Goal: Task Accomplishment & Management: Manage account settings

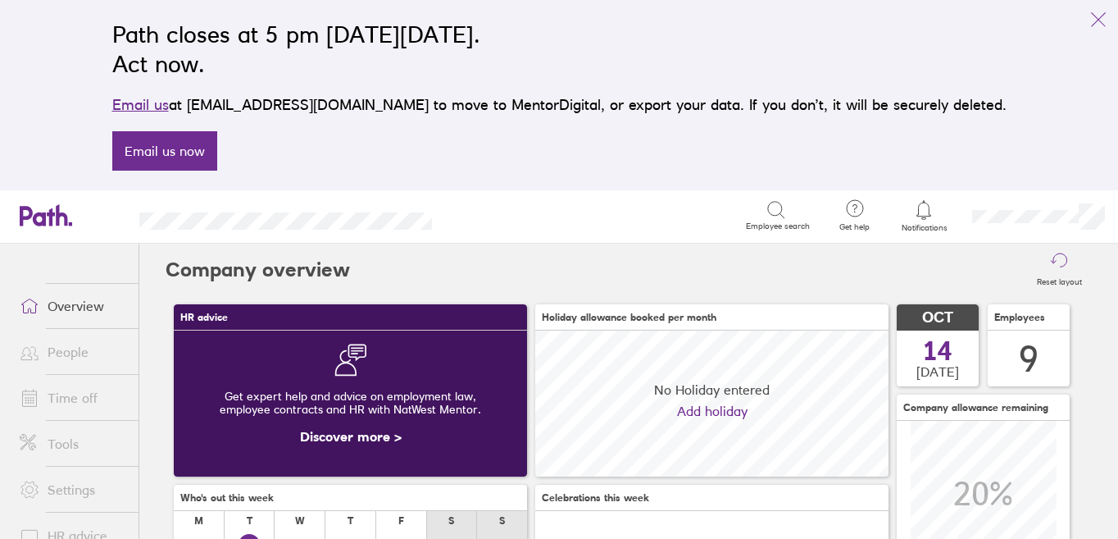
scroll to position [146, 353]
click at [913, 207] on div at bounding box center [924, 209] width 53 height 23
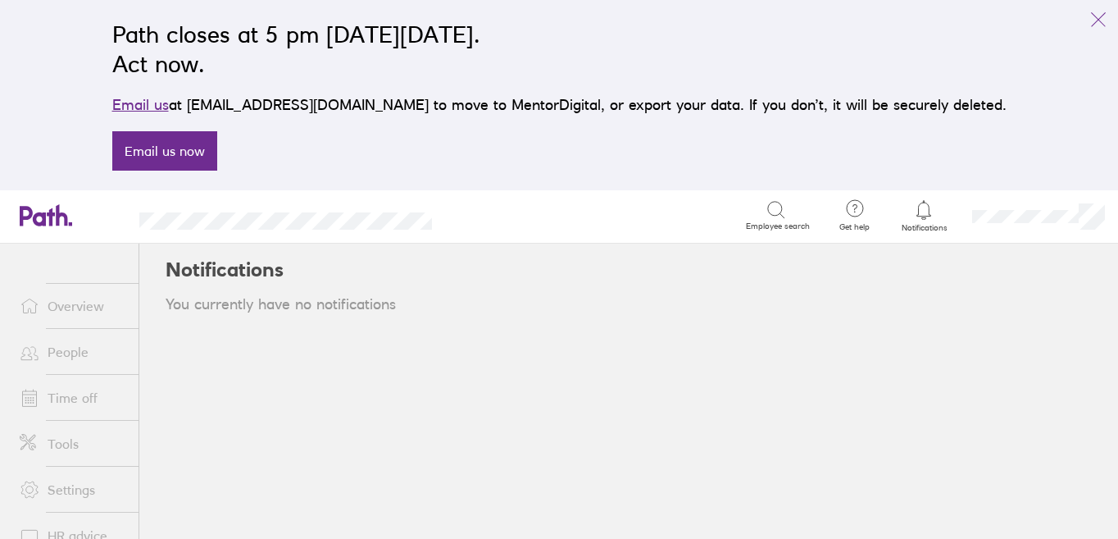
click at [922, 210] on icon at bounding box center [924, 210] width 20 height 20
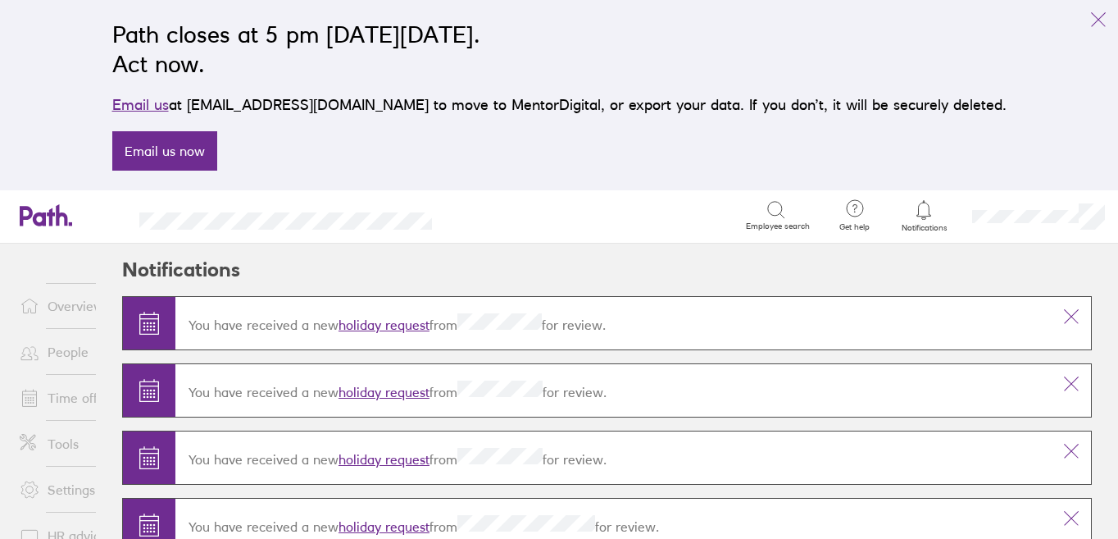
click at [381, 325] on link "holiday request" at bounding box center [384, 325] width 91 height 16
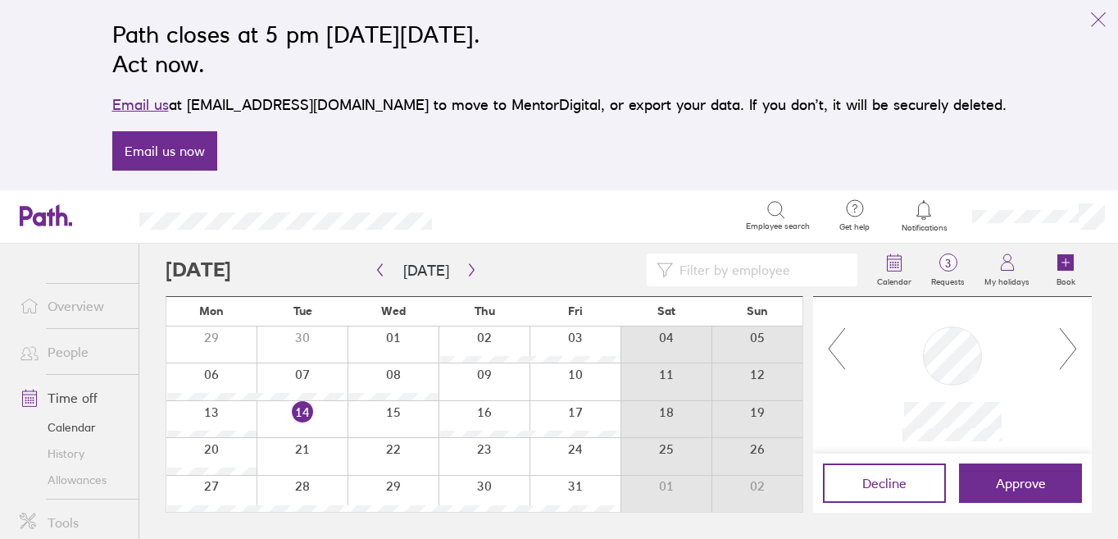
click at [623, 231] on div "Search Employee search" at bounding box center [639, 215] width 362 height 51
click at [830, 340] on icon at bounding box center [837, 348] width 20 height 44
click at [1095, 16] on icon "link" at bounding box center [1099, 20] width 20 height 20
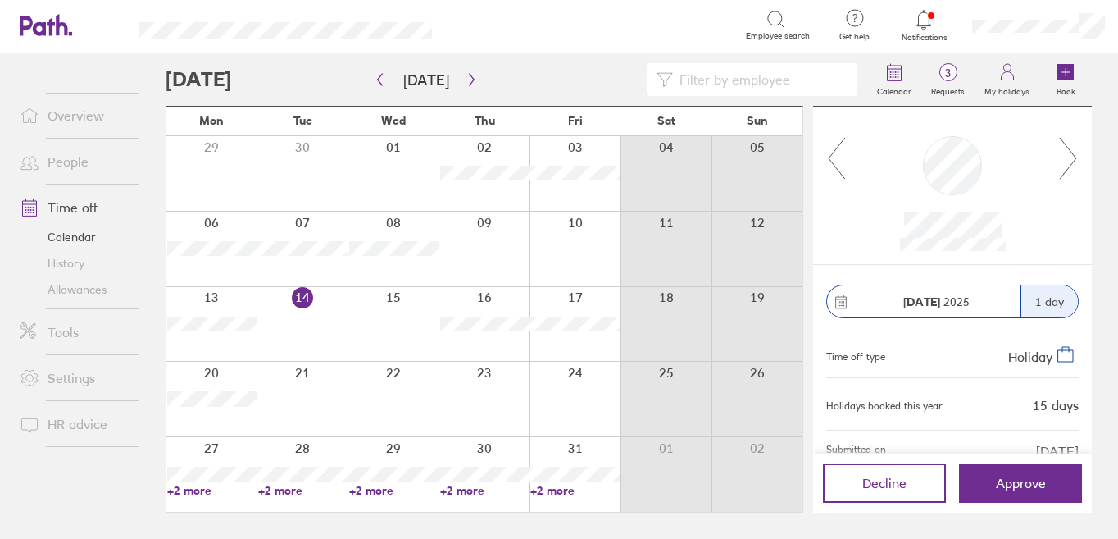
scroll to position [32, 0]
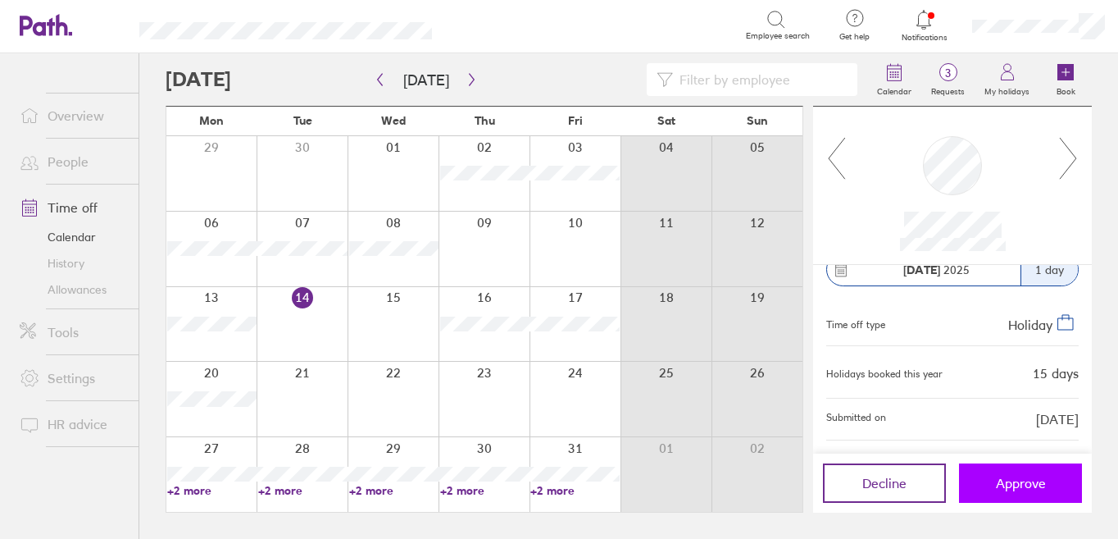
click at [991, 485] on button "Approve" at bounding box center [1020, 482] width 123 height 39
click at [1022, 478] on span "Approve" at bounding box center [1021, 483] width 50 height 15
click at [1036, 485] on span "Approve" at bounding box center [1021, 483] width 50 height 15
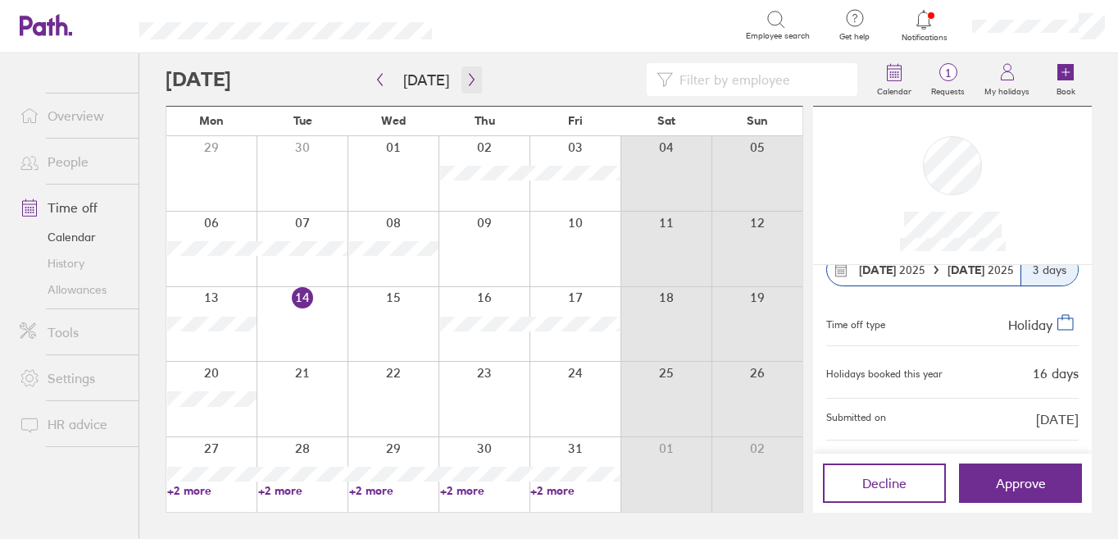
click at [466, 79] on icon "button" at bounding box center [472, 79] width 12 height 13
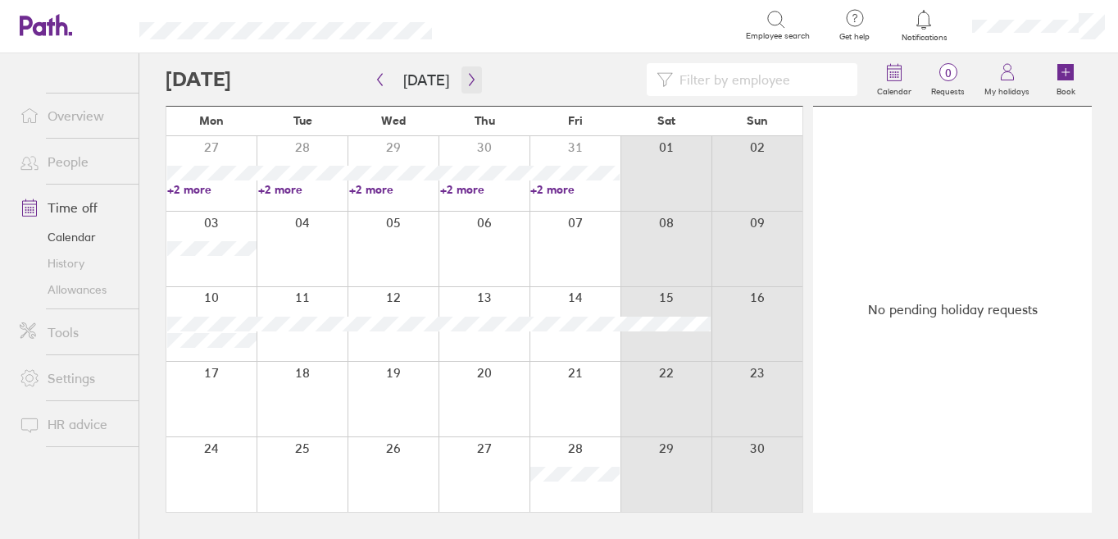
click at [467, 84] on icon "button" at bounding box center [472, 79] width 12 height 13
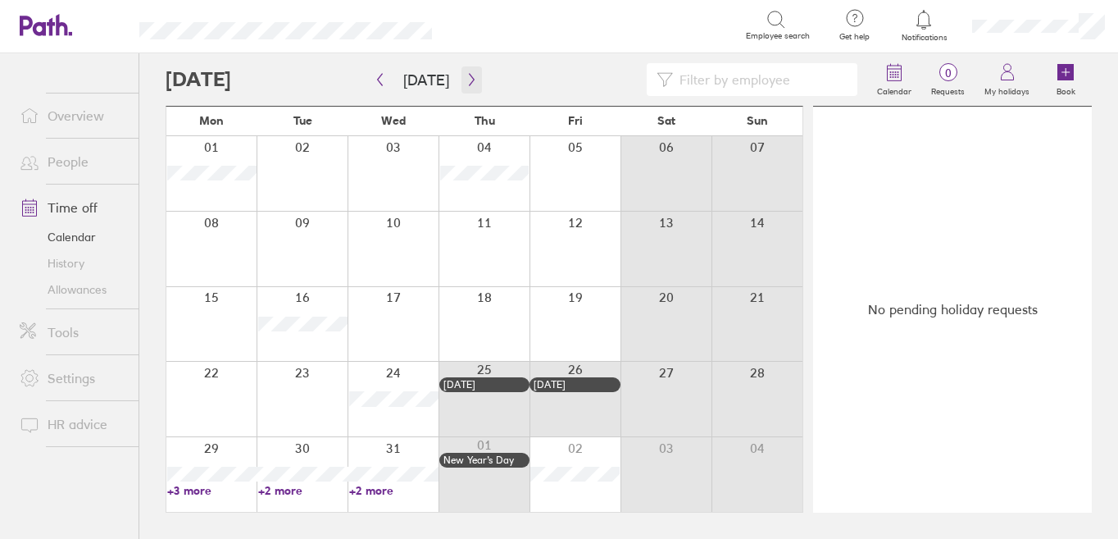
click at [469, 84] on icon "button" at bounding box center [472, 79] width 12 height 13
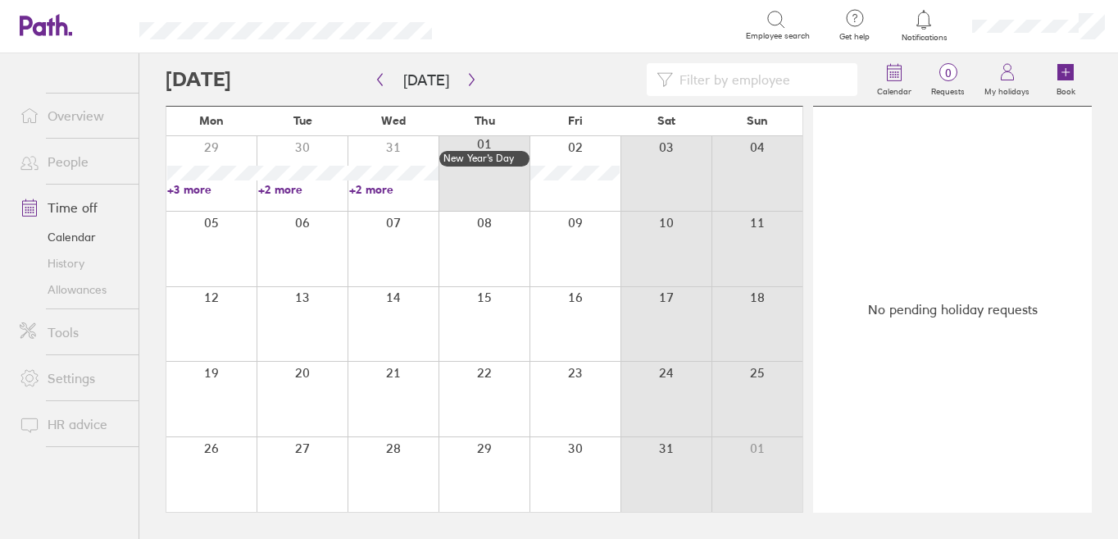
click at [386, 186] on link "+2 more" at bounding box center [393, 189] width 89 height 15
click at [466, 83] on icon "button" at bounding box center [472, 79] width 12 height 13
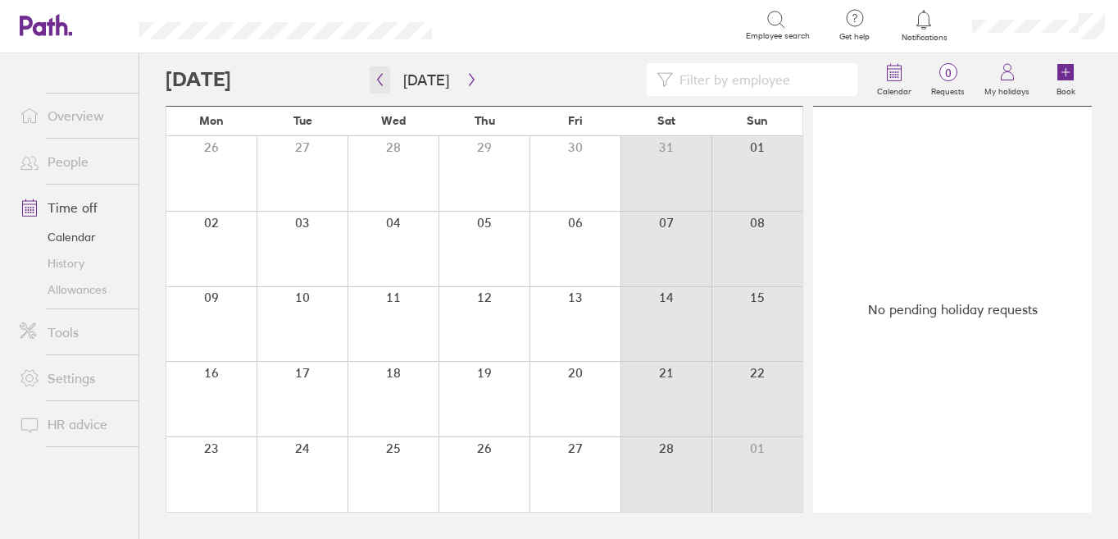
click at [377, 80] on icon "button" at bounding box center [380, 79] width 12 height 13
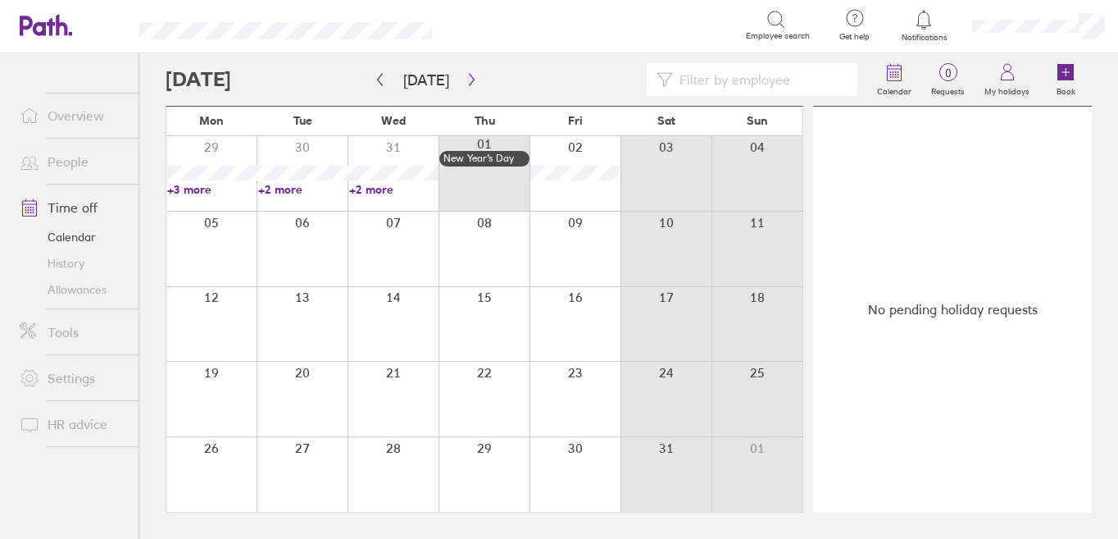
click at [588, 150] on div at bounding box center [575, 173] width 91 height 75
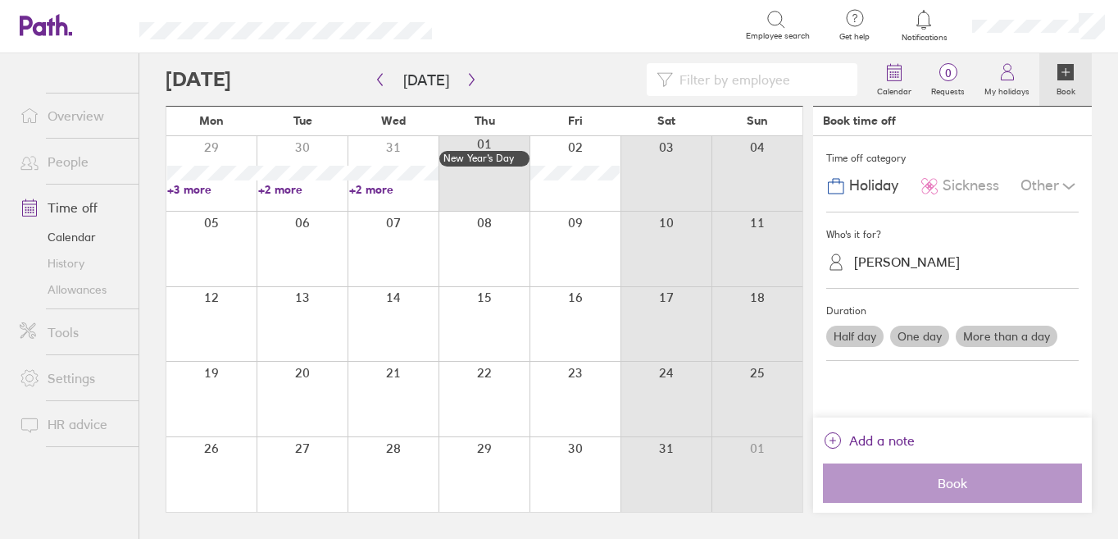
click at [922, 262] on div "[PERSON_NAME]" at bounding box center [907, 262] width 106 height 16
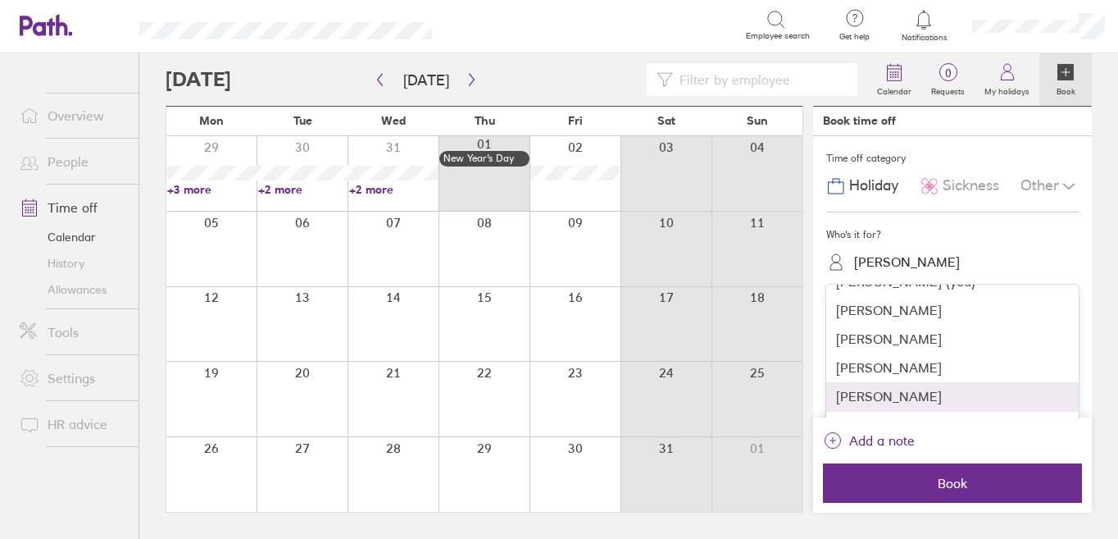
scroll to position [113, 0]
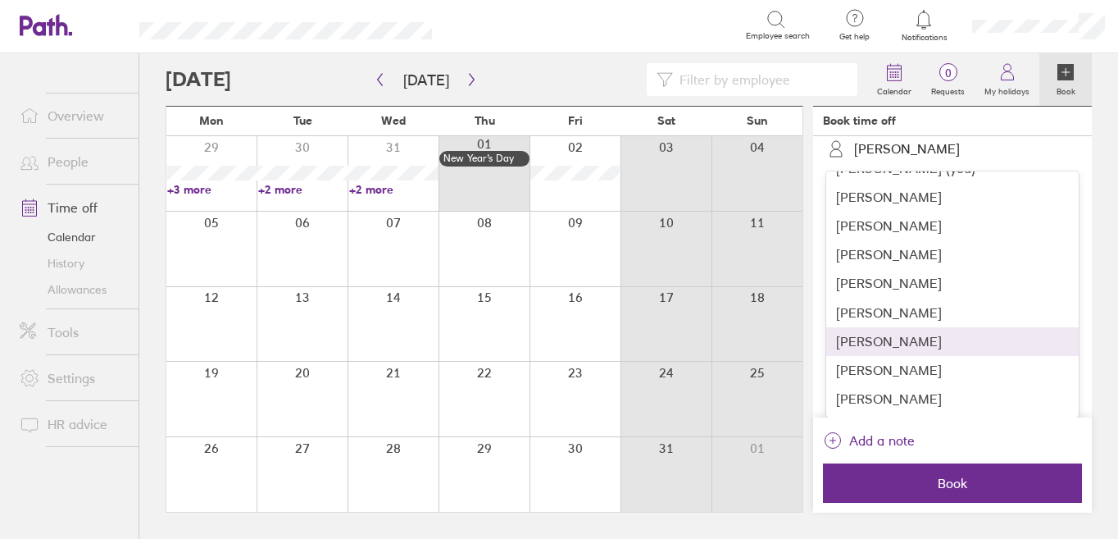
click at [918, 339] on div "[PERSON_NAME]" at bounding box center [953, 341] width 253 height 29
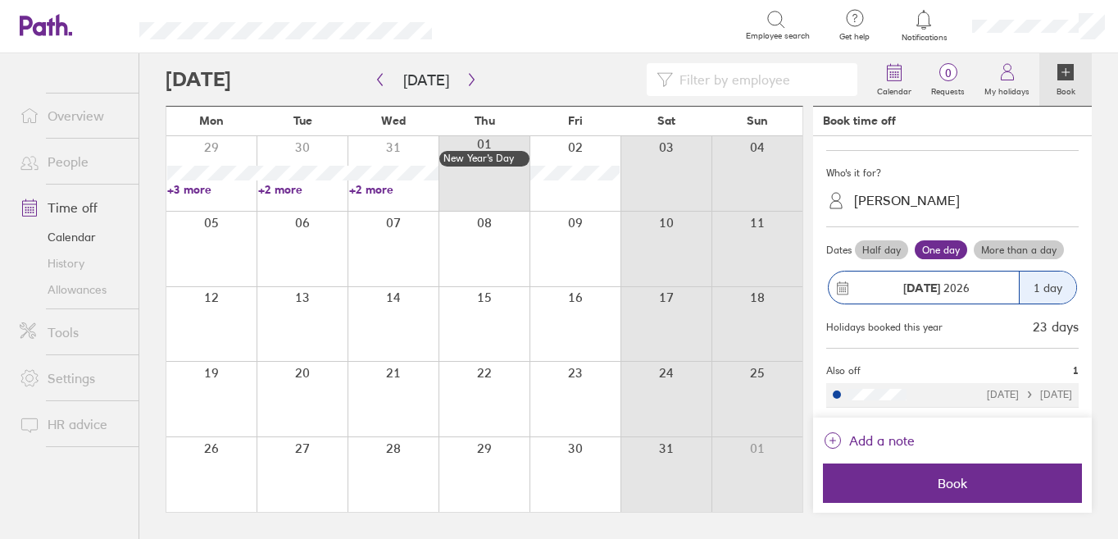
scroll to position [87, 0]
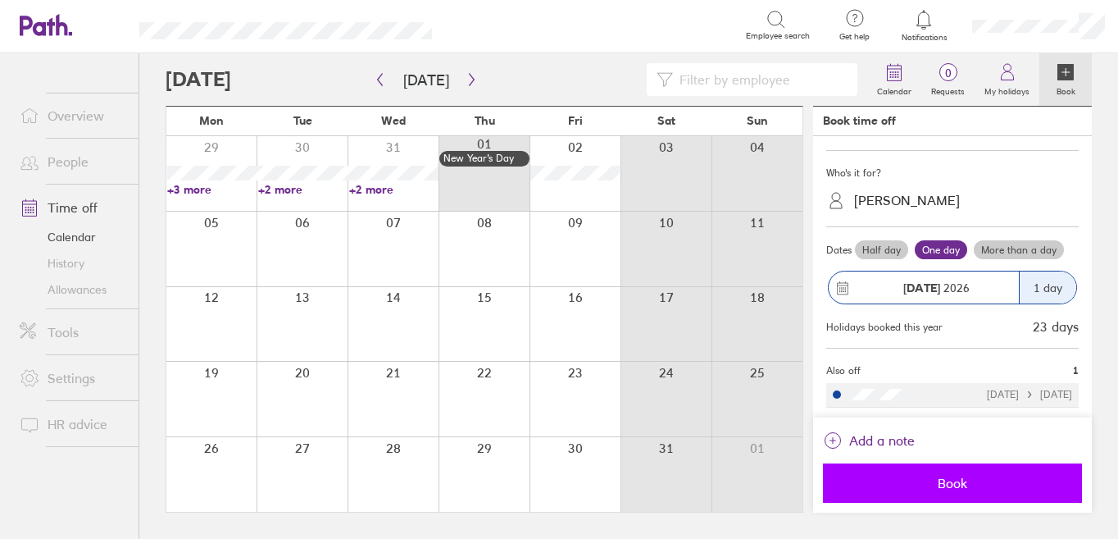
click at [964, 485] on span "Book" at bounding box center [953, 483] width 236 height 15
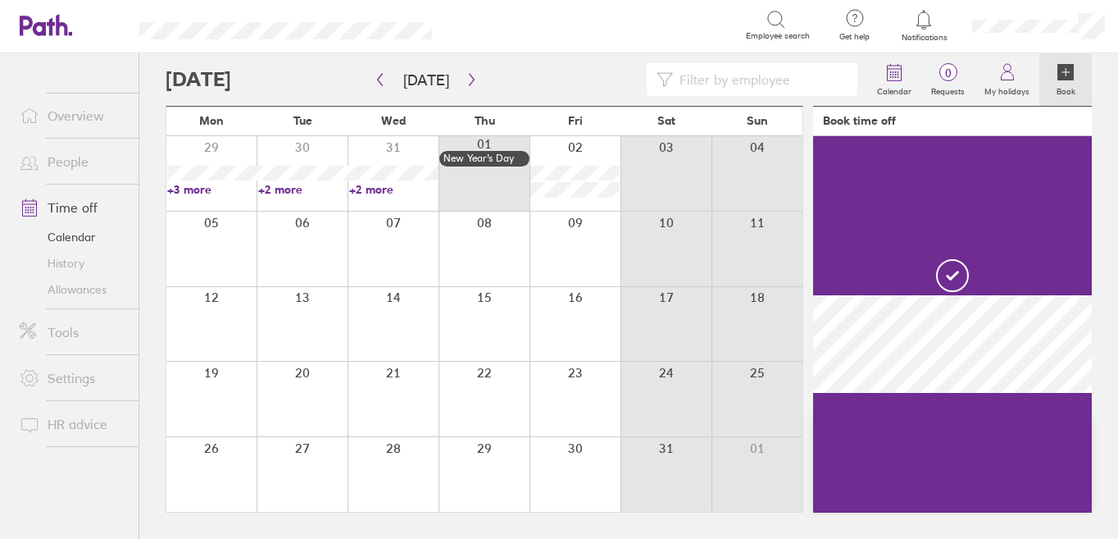
click at [218, 228] on div at bounding box center [211, 249] width 90 height 75
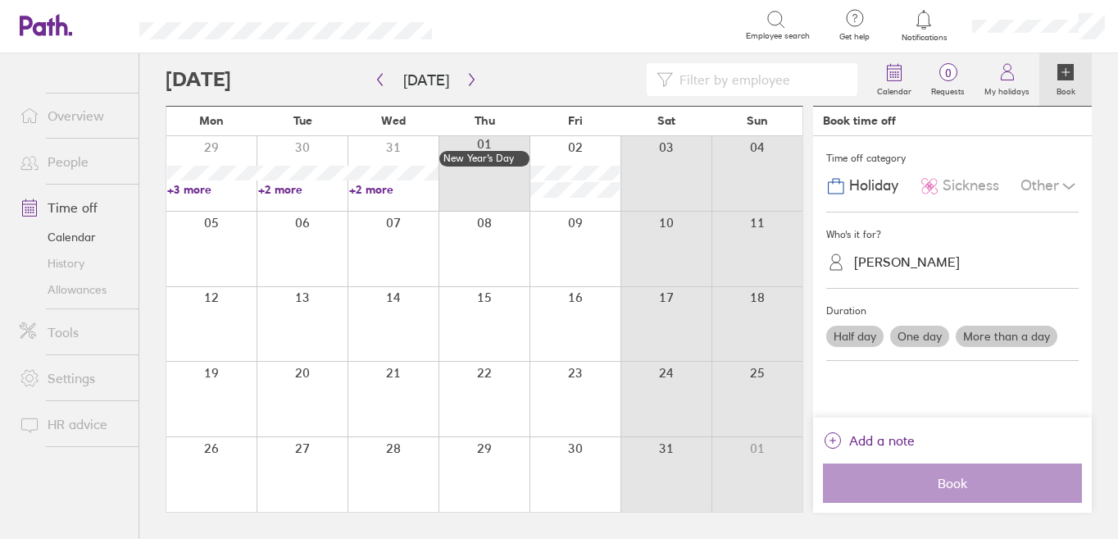
scroll to position [0, 0]
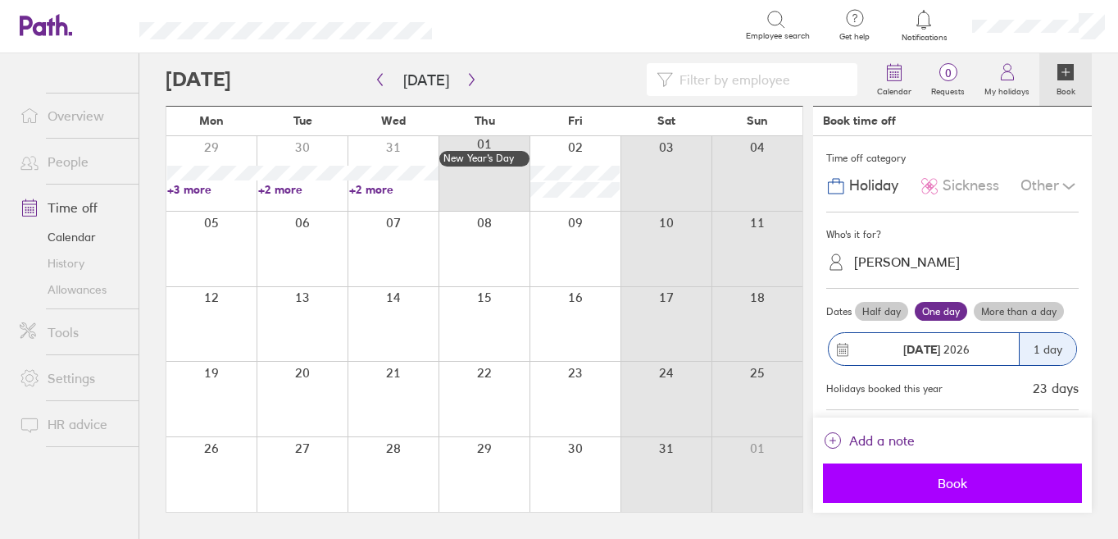
click at [944, 493] on button "Book" at bounding box center [952, 482] width 259 height 39
